Goal: Transaction & Acquisition: Purchase product/service

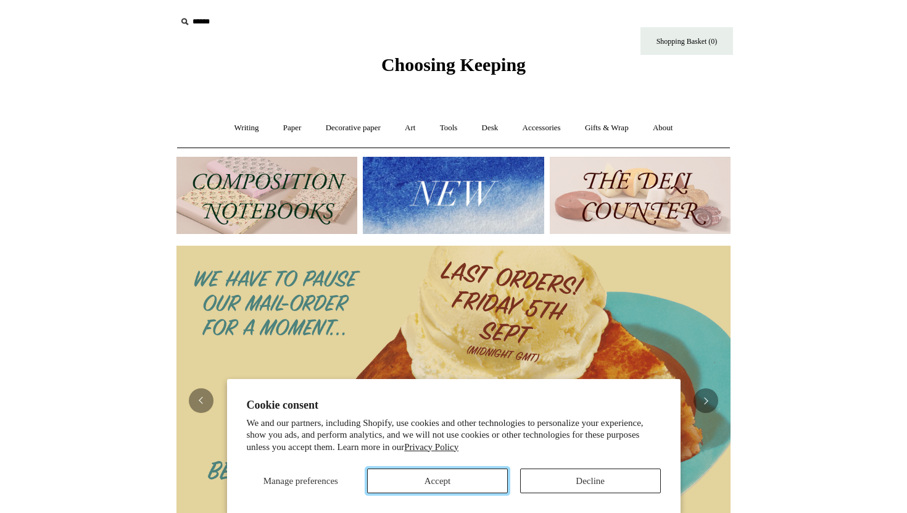
click at [438, 484] on button "Accept" at bounding box center [437, 480] width 141 height 25
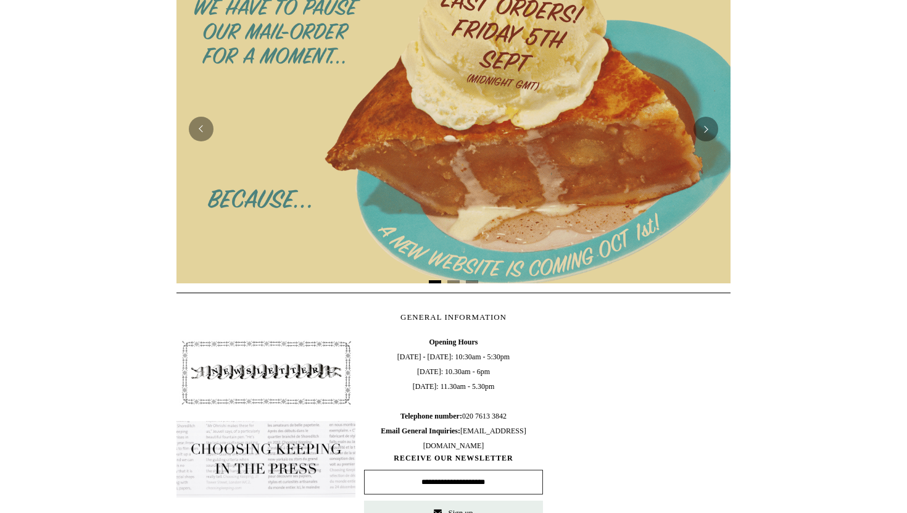
scroll to position [144, 0]
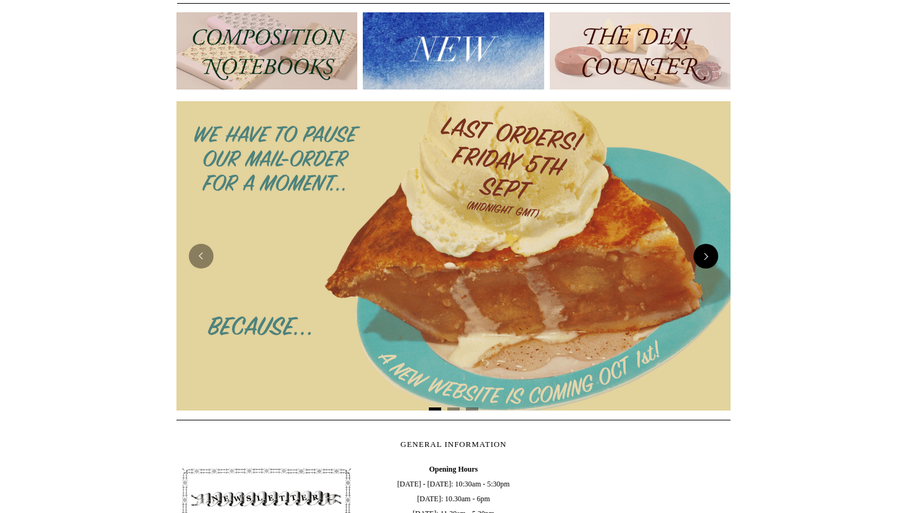
click at [709, 247] on button "Next" at bounding box center [705, 256] width 25 height 25
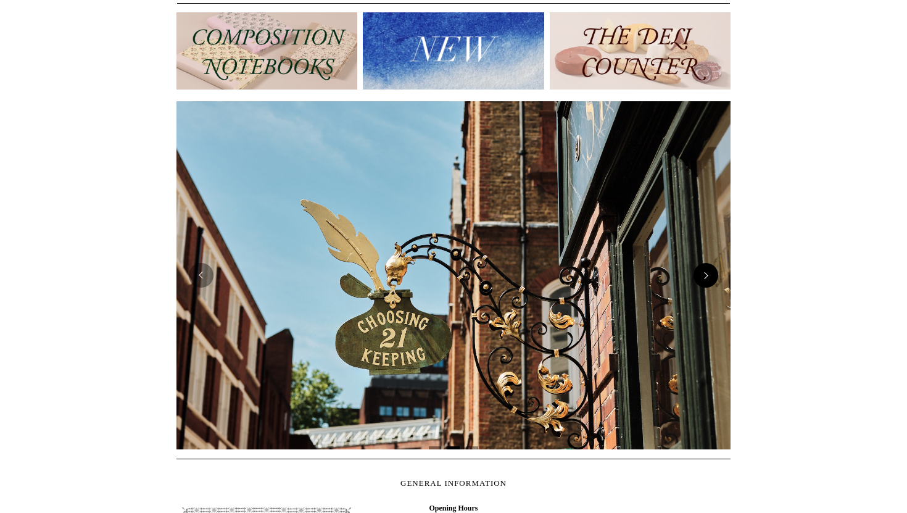
click at [709, 274] on button "Next" at bounding box center [705, 275] width 25 height 25
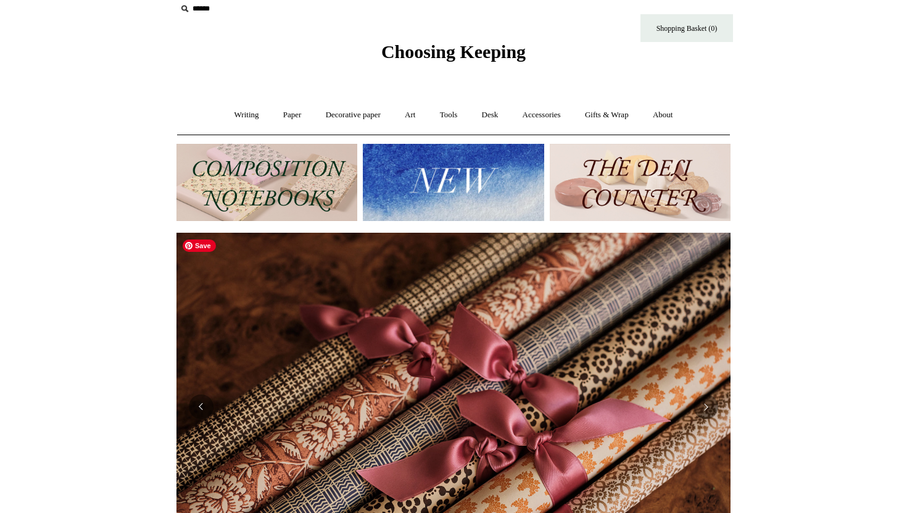
scroll to position [0, 0]
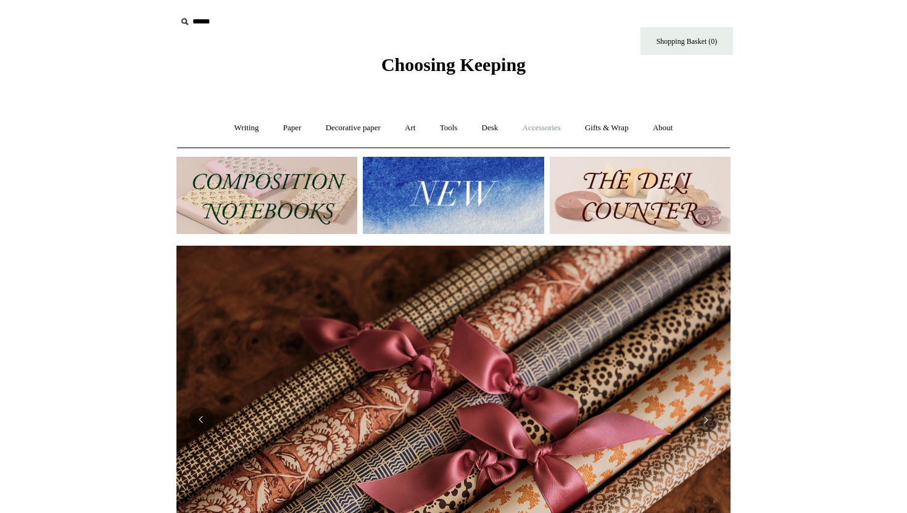
click at [559, 127] on link "Accessories +" at bounding box center [541, 128] width 60 height 33
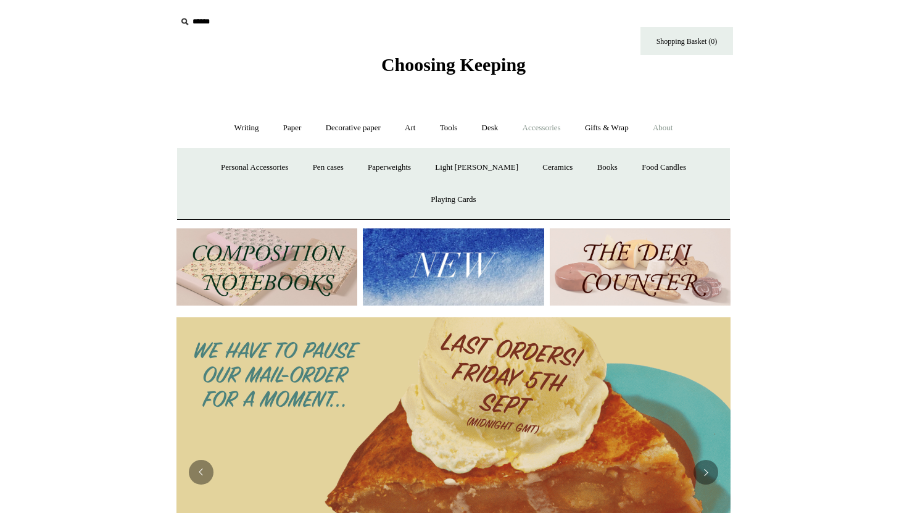
click at [670, 134] on link "About +" at bounding box center [662, 128] width 43 height 33
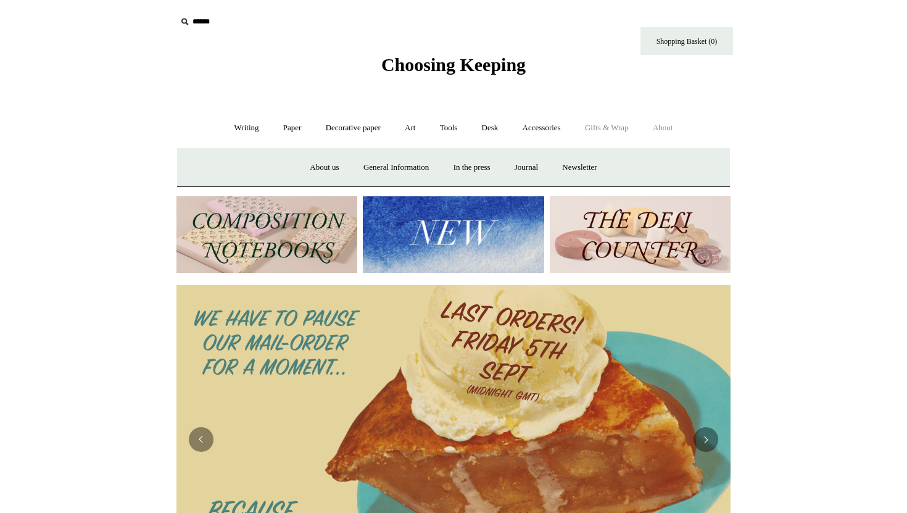
click at [624, 131] on link "Gifts & Wrap +" at bounding box center [607, 128] width 66 height 33
click at [581, 165] on link "Stickers" at bounding box center [582, 167] width 48 height 33
